Goal: Information Seeking & Learning: Learn about a topic

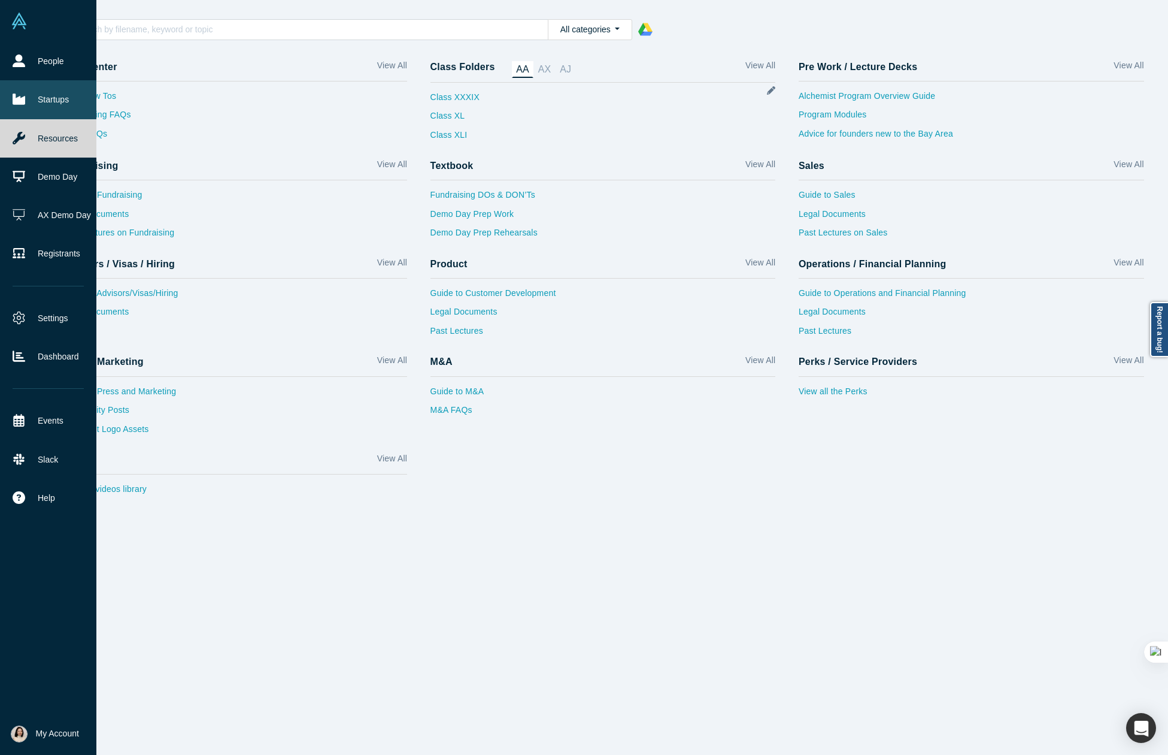
click at [49, 94] on link "Startups" at bounding box center [48, 99] width 96 height 38
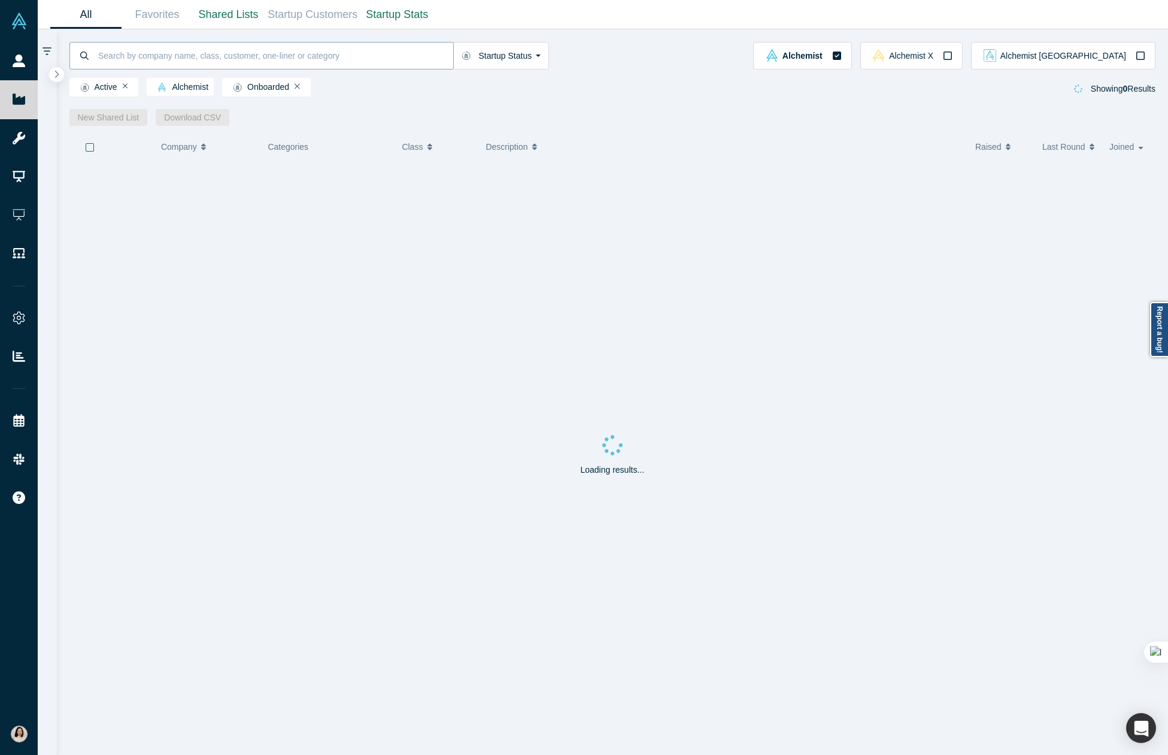
click at [160, 57] on input at bounding box center [275, 55] width 356 height 28
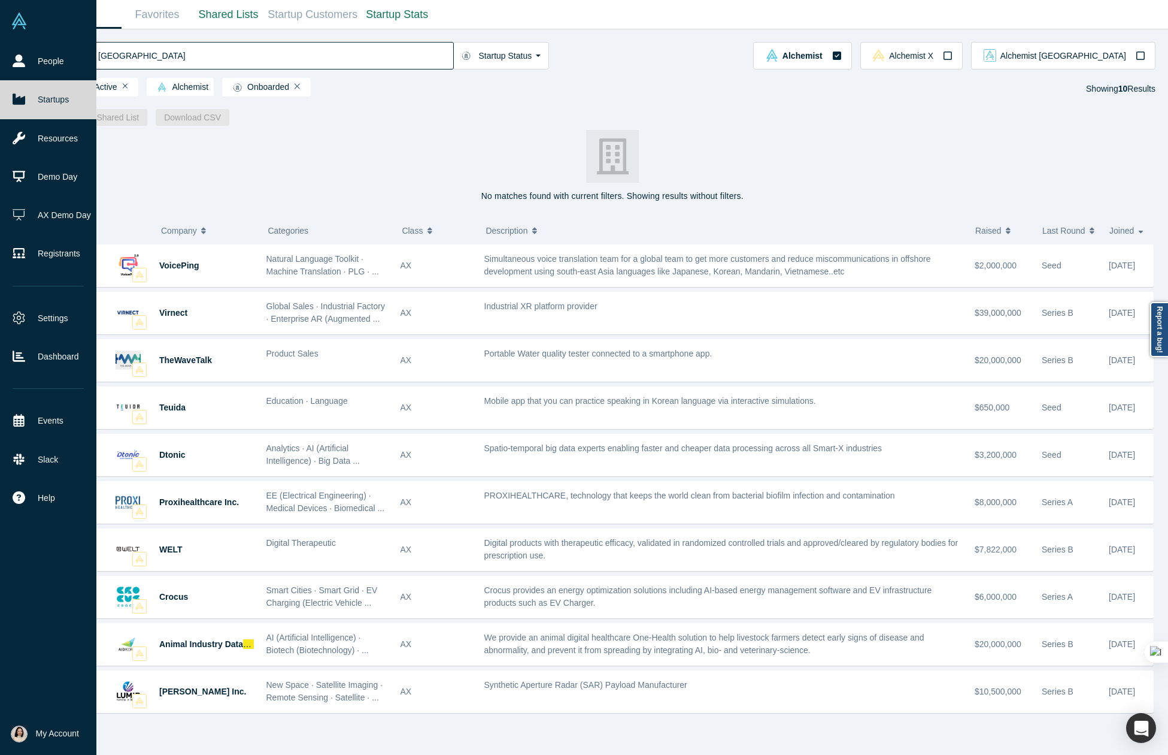
type input "[GEOGRAPHIC_DATA]"
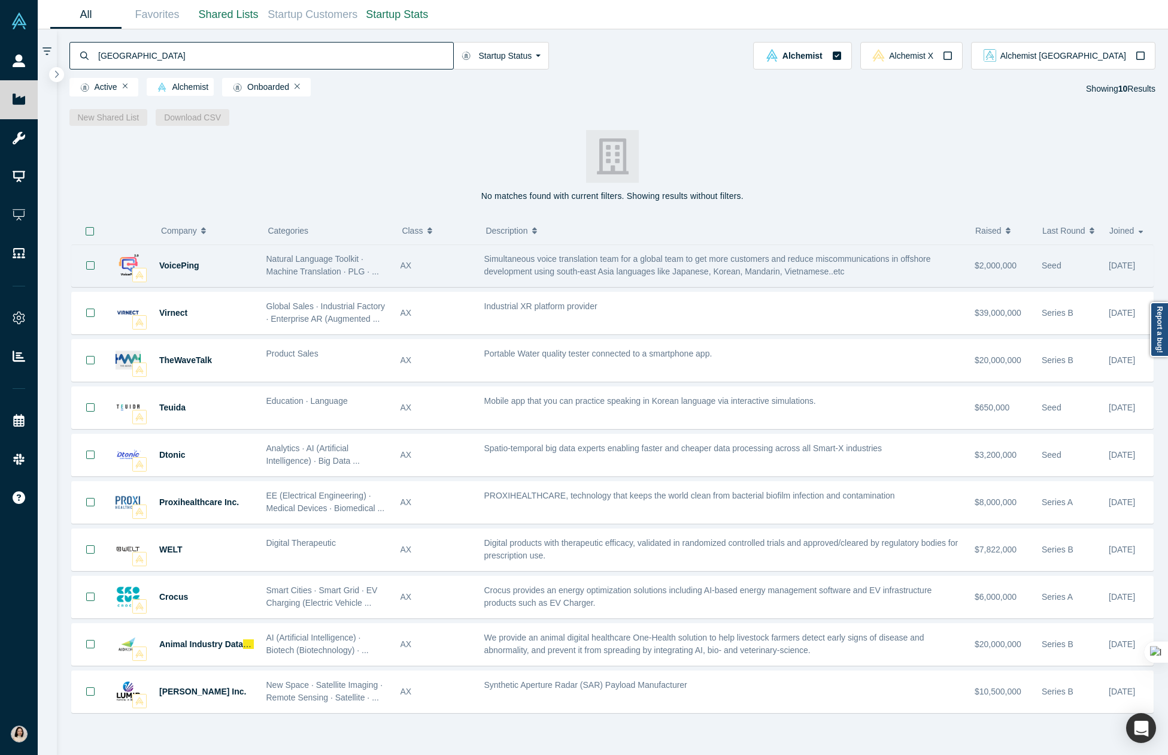
click at [731, 272] on span "Simultaneous voice translation team for a global team to get more customers and…" at bounding box center [707, 265] width 447 height 22
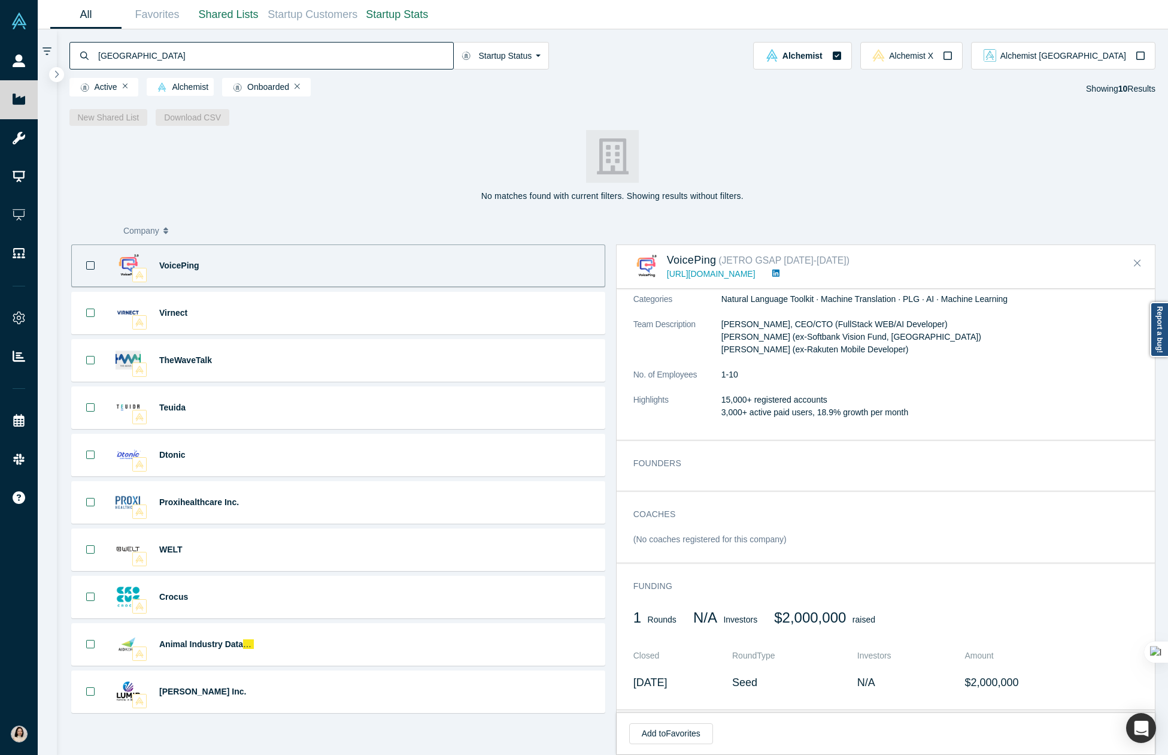
scroll to position [900, 0]
